Goal: Go to known website: Access a specific website the user already knows

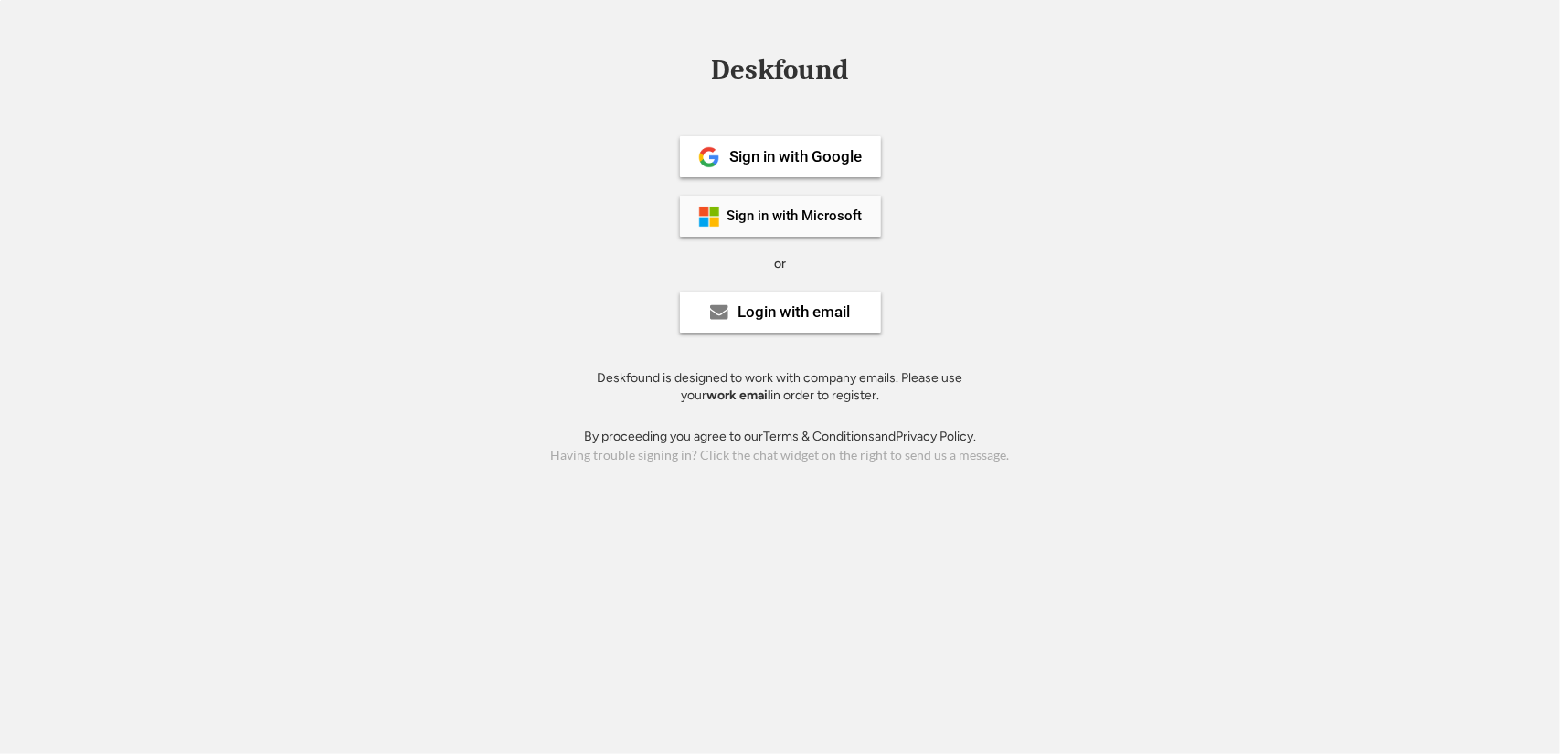
click at [809, 220] on div "Sign in with Microsoft" at bounding box center [794, 216] width 135 height 14
click at [789, 213] on div "Sign in with Microsoft" at bounding box center [794, 216] width 135 height 14
click at [779, 209] on div "Sign in with Microsoft" at bounding box center [794, 216] width 135 height 14
